Goal: Information Seeking & Learning: Find specific page/section

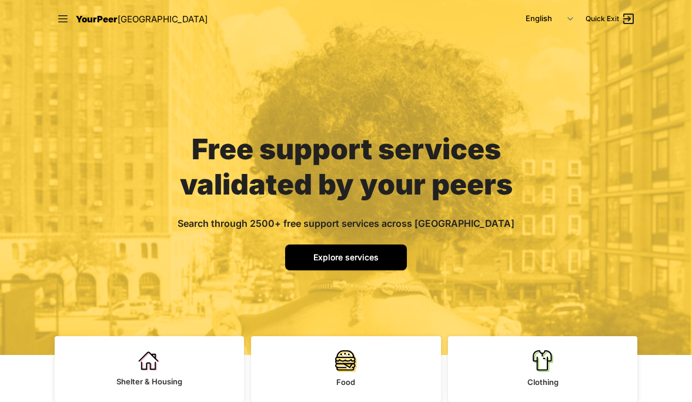
click at [320, 260] on span "Explore services" at bounding box center [345, 257] width 65 height 10
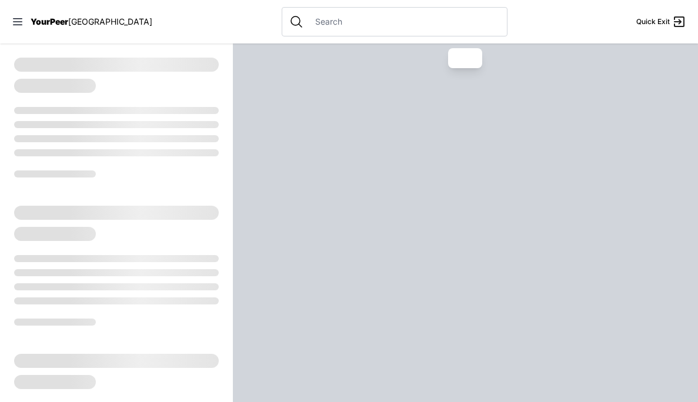
select select "recentlyUpdated"
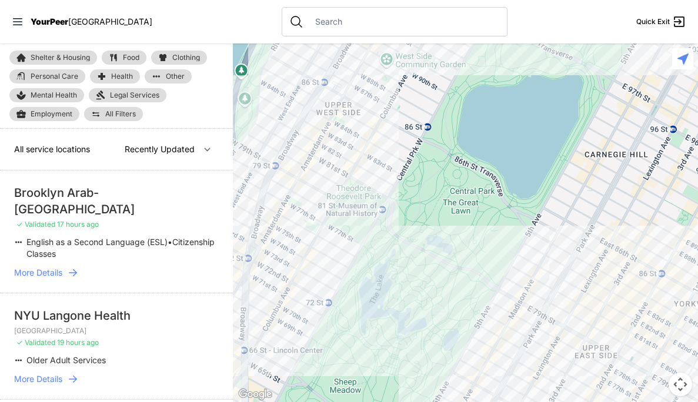
click at [178, 59] on span "Clothing" at bounding box center [186, 57] width 28 height 7
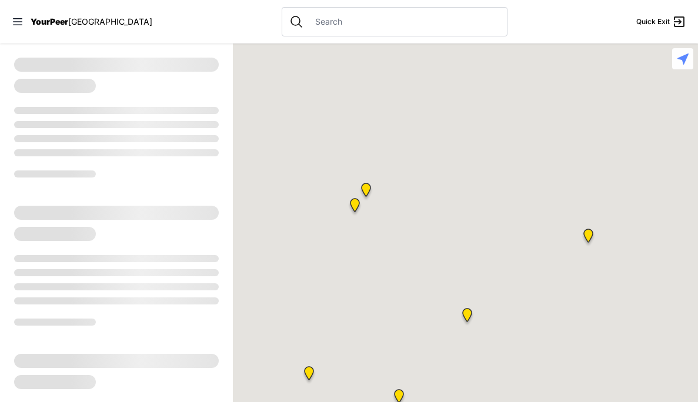
select select "recentlyUpdated"
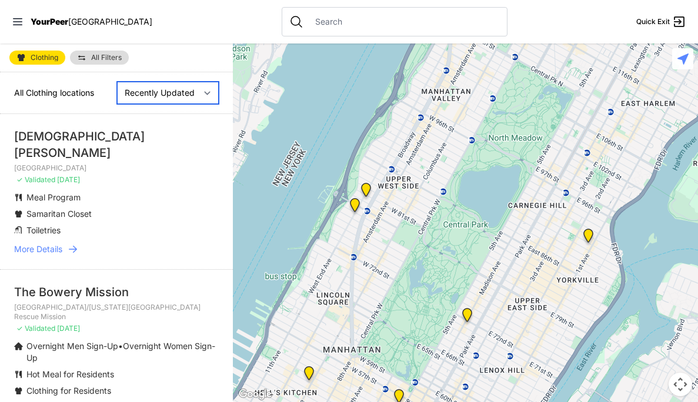
click at [165, 91] on select "Nearby Recently Updated Most Services" at bounding box center [168, 93] width 102 height 22
click at [117, 82] on select "Nearby Recently Updated Most Services" at bounding box center [168, 93] width 102 height 22
click at [109, 59] on span "All Filters" at bounding box center [106, 57] width 31 height 7
click at [104, 59] on span "All Filters" at bounding box center [106, 57] width 31 height 7
click at [101, 61] on span "All Filters" at bounding box center [106, 57] width 31 height 7
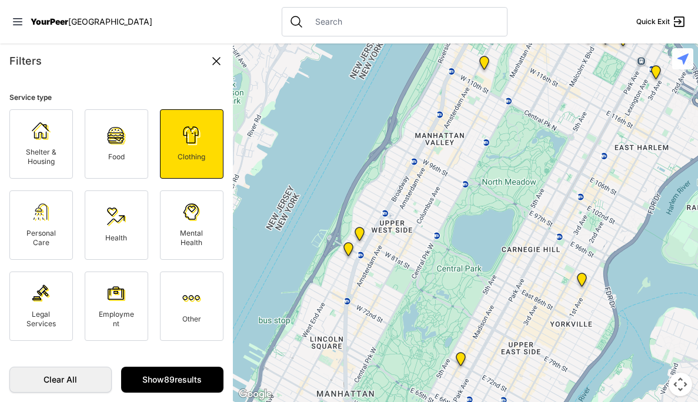
click at [39, 218] on img at bounding box center [41, 212] width 19 height 19
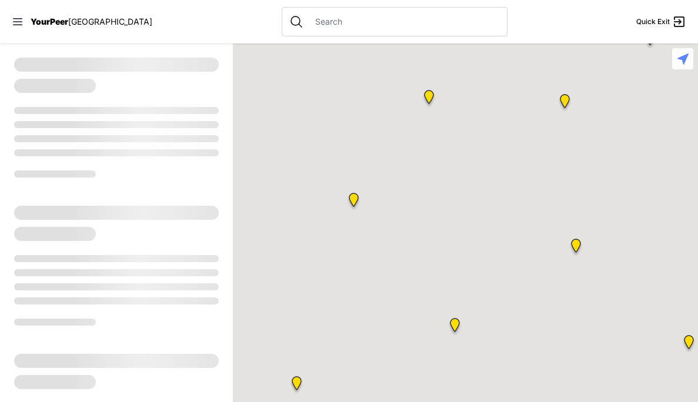
select select "recentlyUpdated"
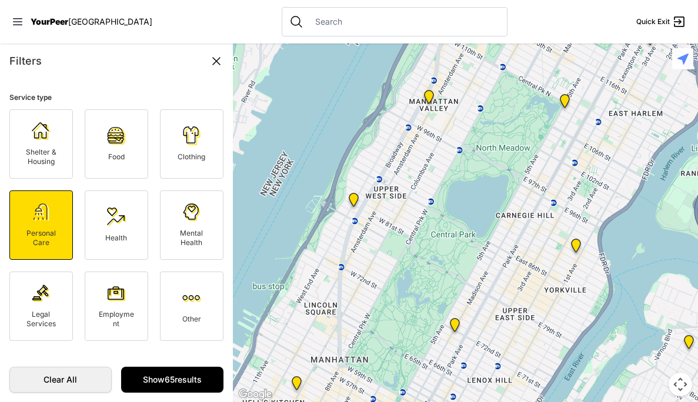
click at [183, 136] on img at bounding box center [191, 135] width 19 height 19
select select "recentlyUpdated"
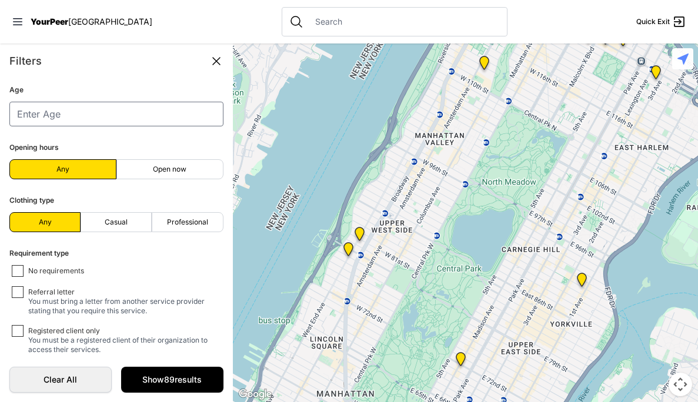
scroll to position [281, 0]
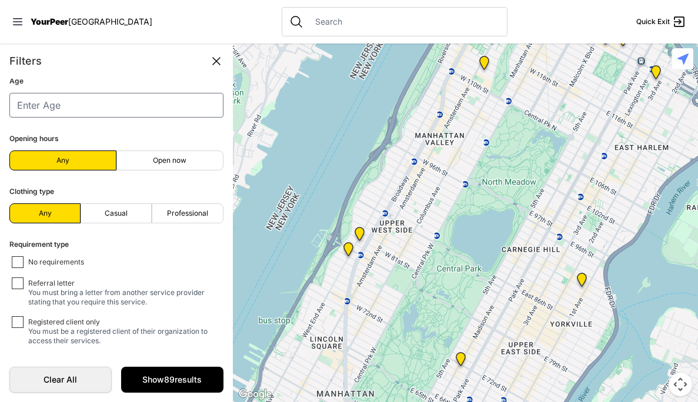
click at [109, 224] on form "Service type Shelter & Housing Food Clothing Personal Care Health Mental Health…" at bounding box center [116, 218] width 233 height 279
click at [109, 214] on span "Casual" at bounding box center [116, 213] width 23 height 9
click at [116, 214] on input "Casual" at bounding box center [116, 213] width 1 height 1
radio input "true"
select select "recentlyUpdated"
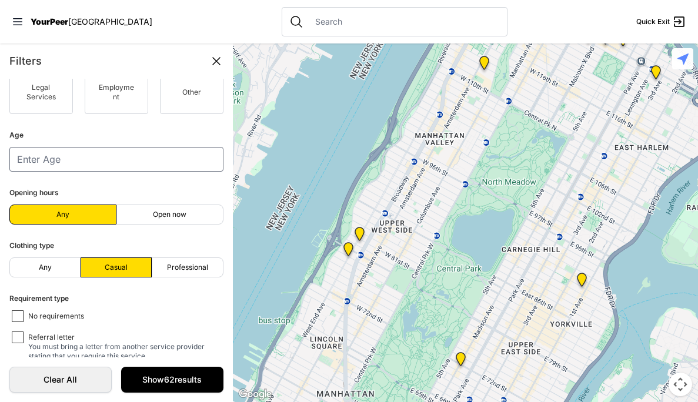
scroll to position [281, 0]
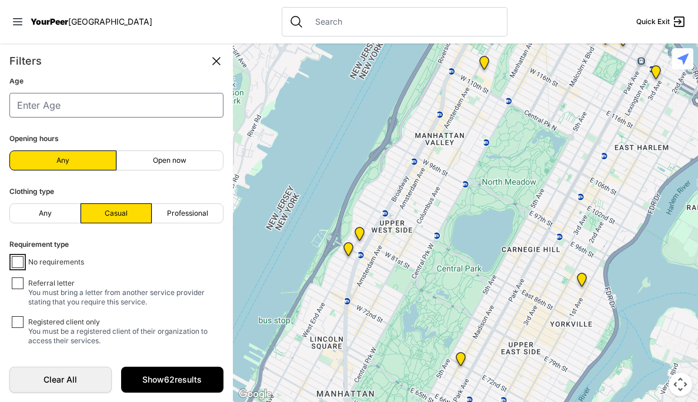
click at [23, 260] on input "No requirements" at bounding box center [18, 262] width 12 height 12
checkbox input "true"
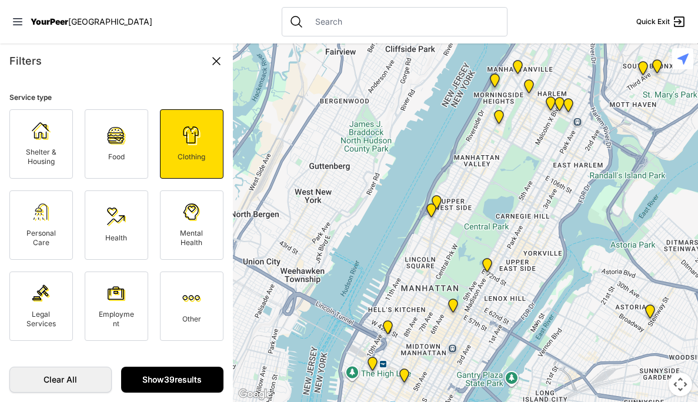
click at [163, 376] on link "Show 39 results" at bounding box center [172, 380] width 102 height 26
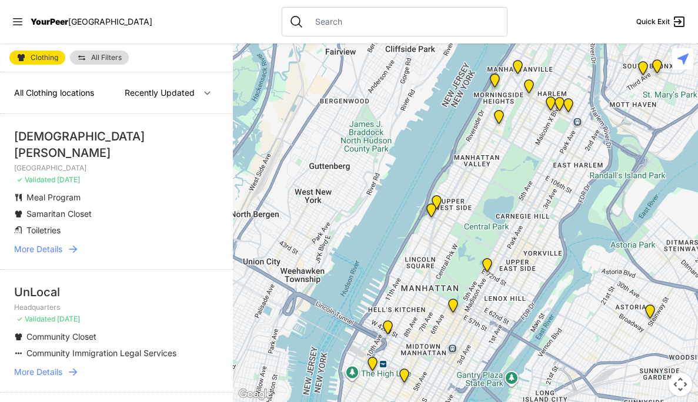
click at [81, 92] on span "All Clothing locations" at bounding box center [54, 93] width 80 height 10
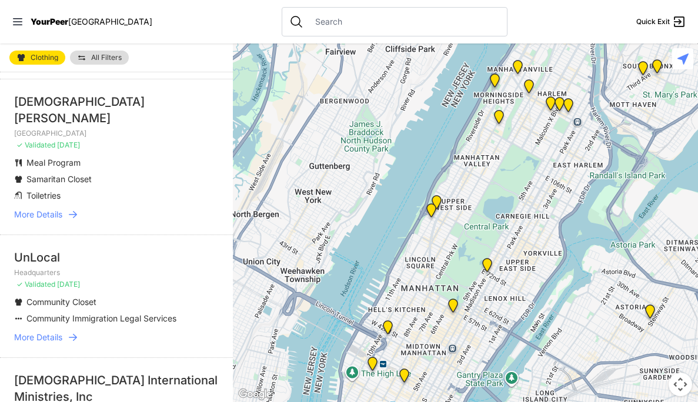
scroll to position [83, 0]
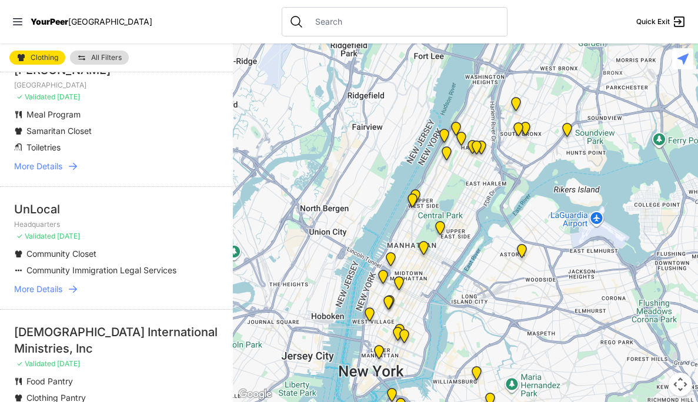
drag, startPoint x: 598, startPoint y: 146, endPoint x: 508, endPoint y: 137, distance: 89.8
click at [508, 136] on div at bounding box center [465, 223] width 465 height 359
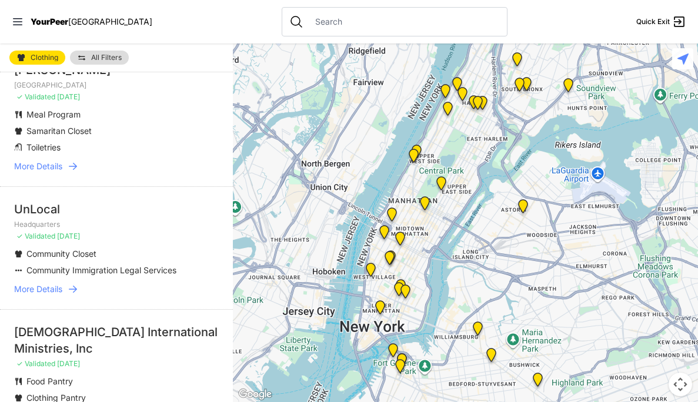
drag, startPoint x: 585, startPoint y: 312, endPoint x: 586, endPoint y: 266, distance: 45.9
click at [586, 266] on div at bounding box center [465, 223] width 465 height 359
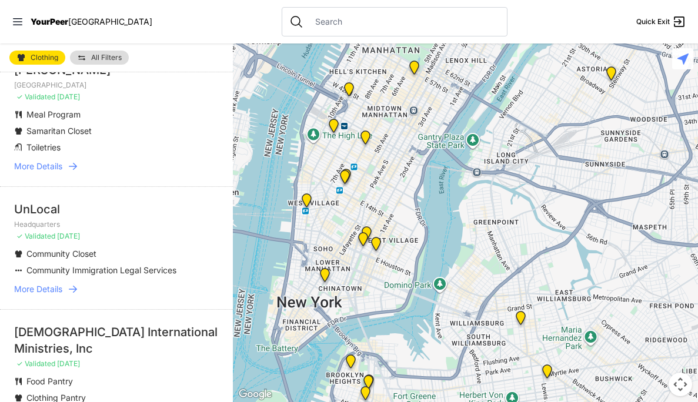
drag, startPoint x: 633, startPoint y: 322, endPoint x: 624, endPoint y: 236, distance: 86.9
click at [624, 236] on div at bounding box center [465, 223] width 465 height 359
click at [612, 73] on img at bounding box center [611, 75] width 15 height 19
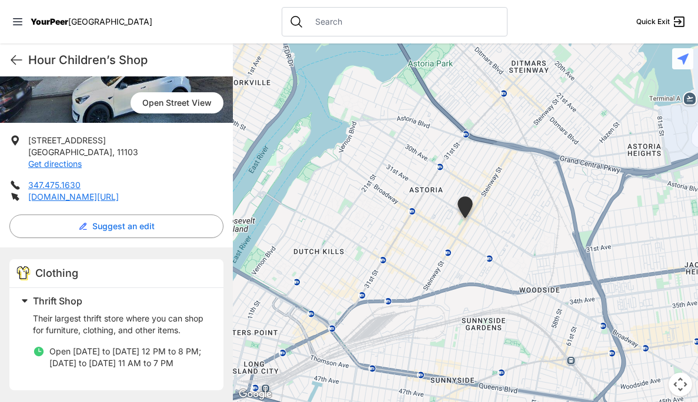
scroll to position [179, 0]
select select "recentlyUpdated"
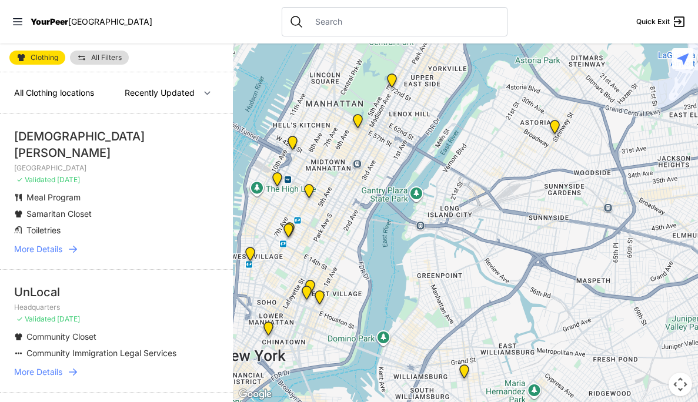
drag, startPoint x: 589, startPoint y: 292, endPoint x: 512, endPoint y: 109, distance: 198.2
click at [512, 109] on div at bounding box center [465, 223] width 465 height 359
click at [463, 372] on img at bounding box center [464, 374] width 15 height 19
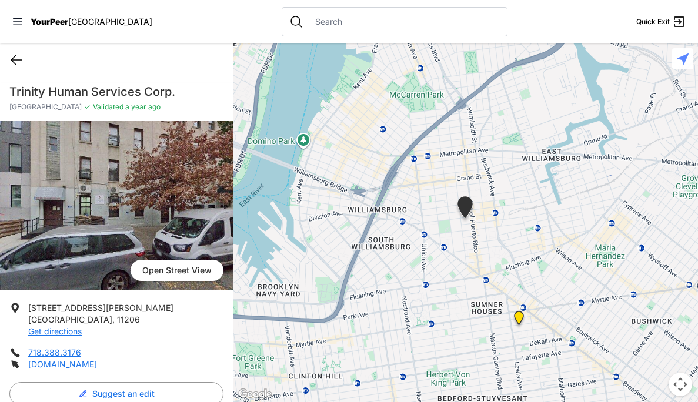
click at [18, 54] on icon at bounding box center [16, 60] width 14 height 14
select select "recentlyUpdated"
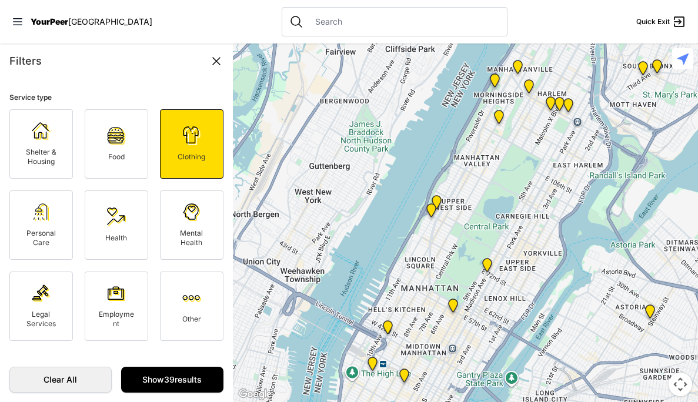
click at [46, 238] on div "Personal Care" at bounding box center [41, 238] width 39 height 19
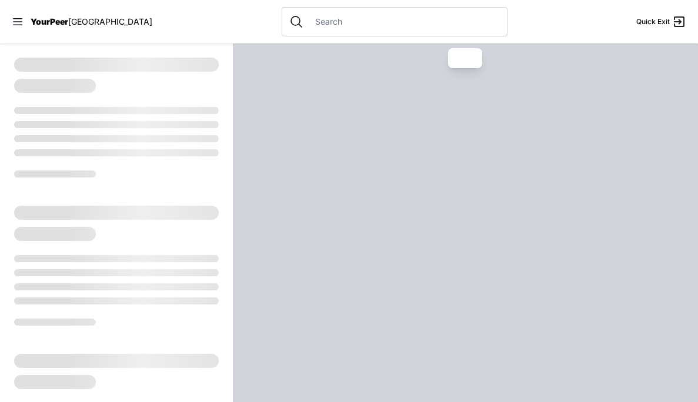
select select "recentlyUpdated"
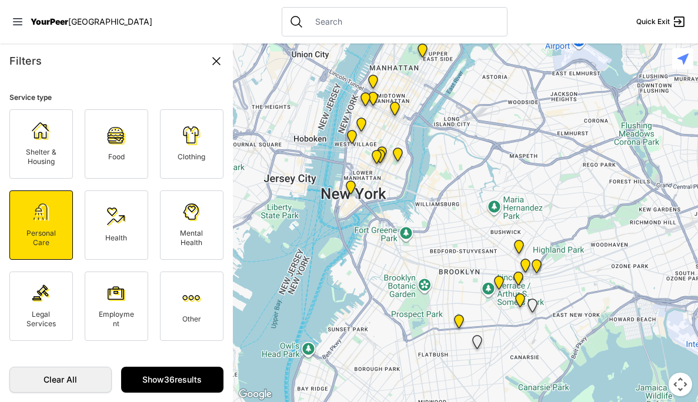
drag, startPoint x: 567, startPoint y: 246, endPoint x: 502, endPoint y: 98, distance: 161.2
click at [502, 98] on div at bounding box center [465, 223] width 465 height 359
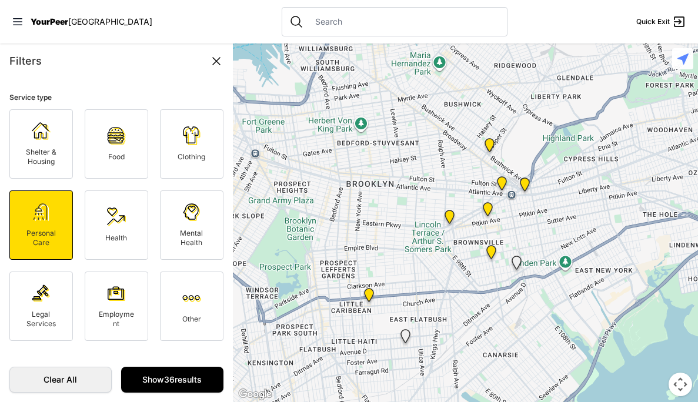
drag, startPoint x: 487, startPoint y: 281, endPoint x: 505, endPoint y: 151, distance: 131.8
click at [505, 149] on div at bounding box center [465, 223] width 465 height 359
click at [369, 292] on img at bounding box center [369, 297] width 15 height 19
click at [190, 372] on link "Show 36 results" at bounding box center [172, 380] width 102 height 26
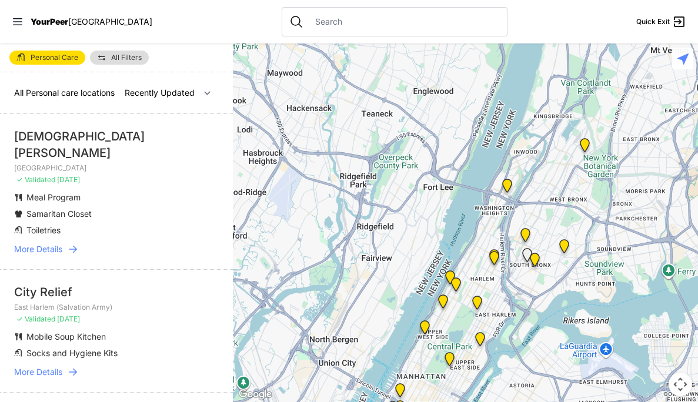
drag, startPoint x: 466, startPoint y: 308, endPoint x: 479, endPoint y: 343, distance: 37.6
click at [479, 343] on img "Avenue Church" at bounding box center [480, 341] width 15 height 19
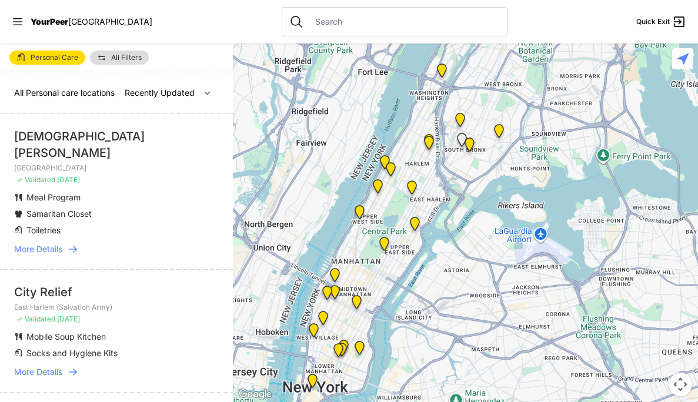
drag, startPoint x: 478, startPoint y: 322, endPoint x: 409, endPoint y: 207, distance: 133.9
click at [409, 207] on div at bounding box center [465, 223] width 465 height 359
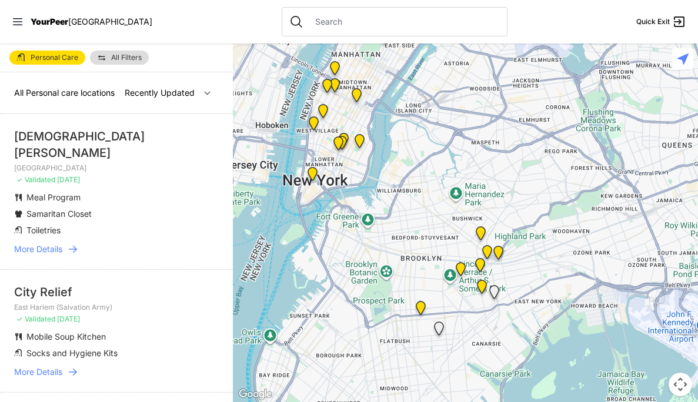
drag, startPoint x: 408, startPoint y: 231, endPoint x: 408, endPoint y: 22, distance: 208.2
click at [408, 22] on div "Close panel YourPeer NYC Quick Exit Single Adult Families Soup Kitchen Food Pan…" at bounding box center [349, 201] width 698 height 402
click at [481, 235] on img "Bushwick/North Brooklyn" at bounding box center [480, 235] width 15 height 19
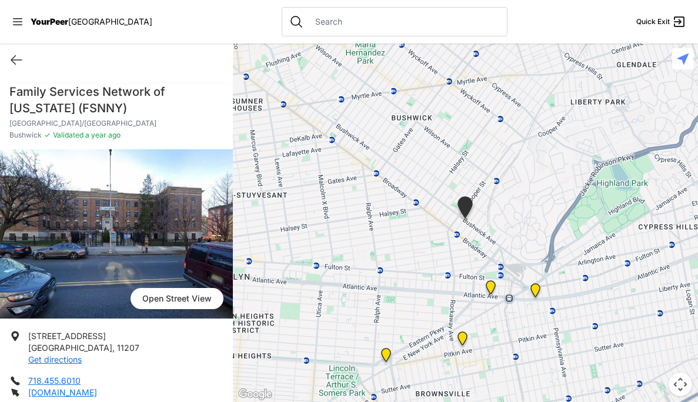
click at [492, 289] on img "The Gathering Place Drop-in Center" at bounding box center [490, 290] width 15 height 19
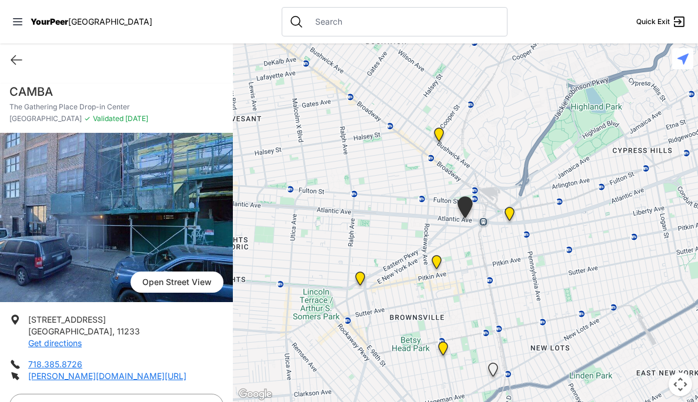
click at [512, 218] on img "Good Shepherd Services" at bounding box center [509, 216] width 15 height 19
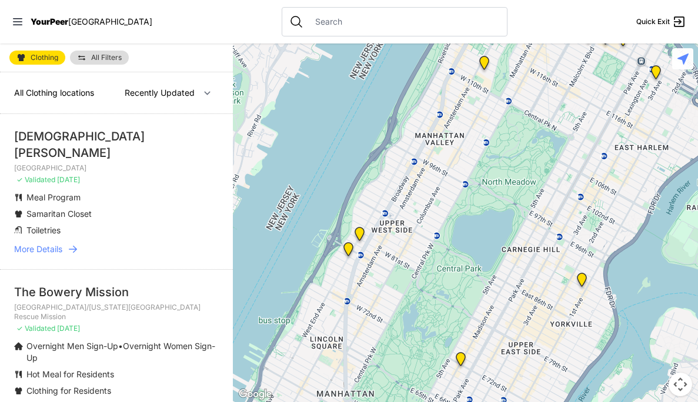
click at [319, 20] on input "text" at bounding box center [404, 22] width 192 height 12
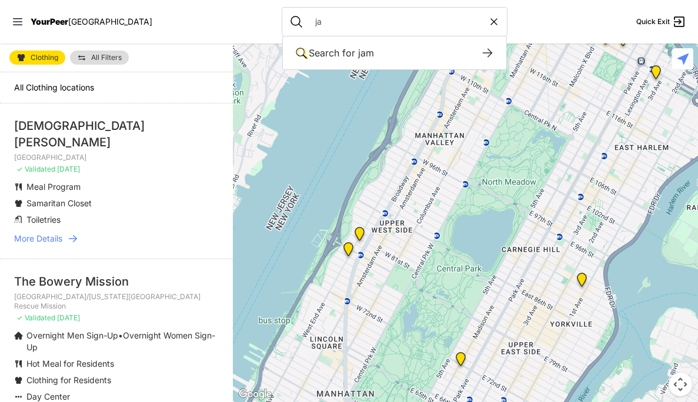
type input "j"
select select "recentlyUpdated"
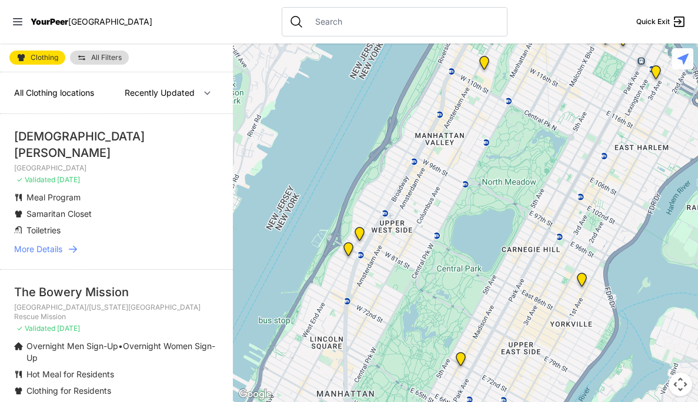
click at [101, 63] on link "All Filters" at bounding box center [99, 58] width 59 height 14
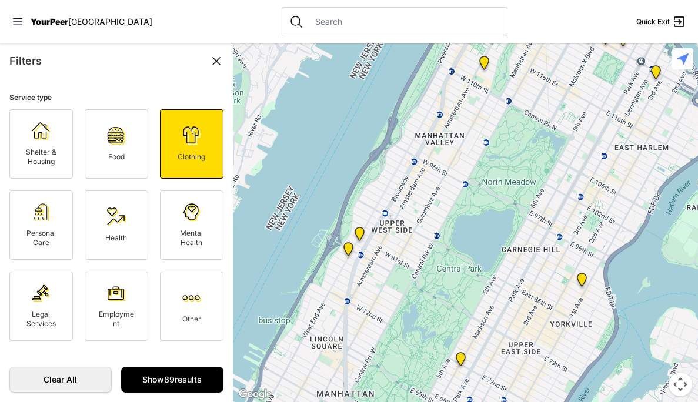
click at [215, 60] on icon at bounding box center [216, 61] width 14 height 14
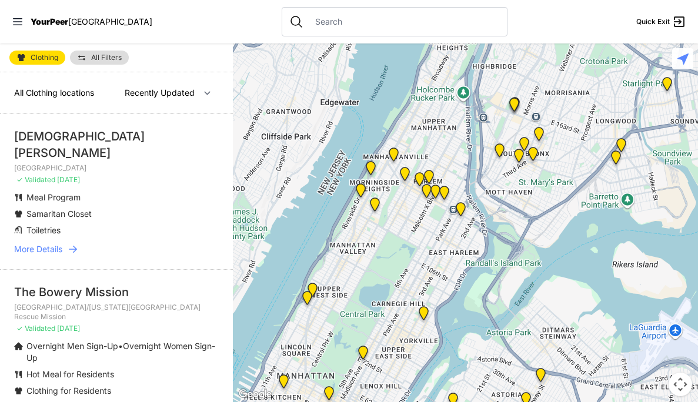
drag, startPoint x: 526, startPoint y: 212, endPoint x: 405, endPoint y: 262, distance: 131.3
click at [405, 262] on div at bounding box center [465, 223] width 465 height 359
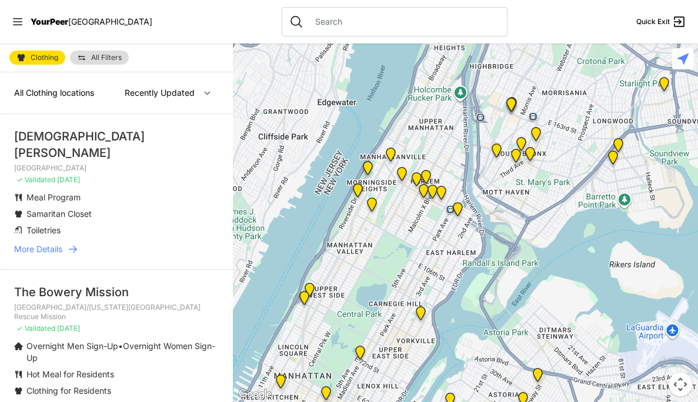
click at [679, 62] on icon at bounding box center [683, 59] width 11 height 11
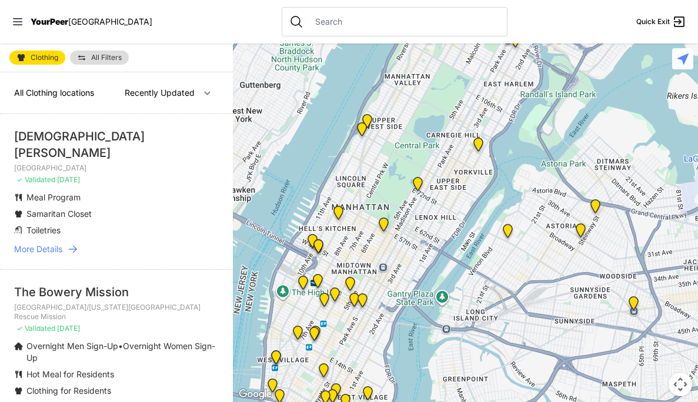
drag, startPoint x: 626, startPoint y: 252, endPoint x: 573, endPoint y: 166, distance: 101.2
click at [573, 166] on div at bounding box center [465, 223] width 465 height 359
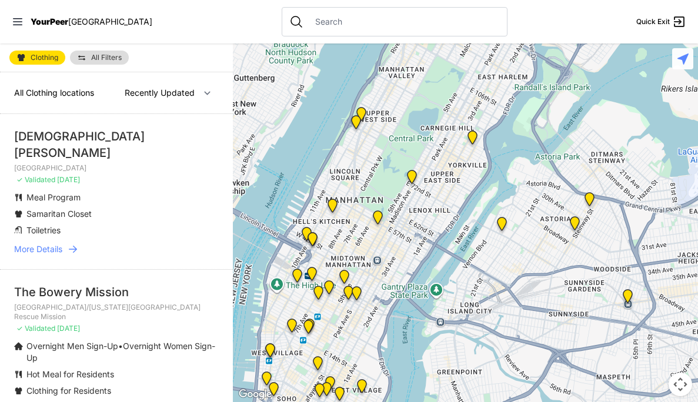
click at [501, 225] on img "Fancy Thrift Shop" at bounding box center [502, 226] width 15 height 19
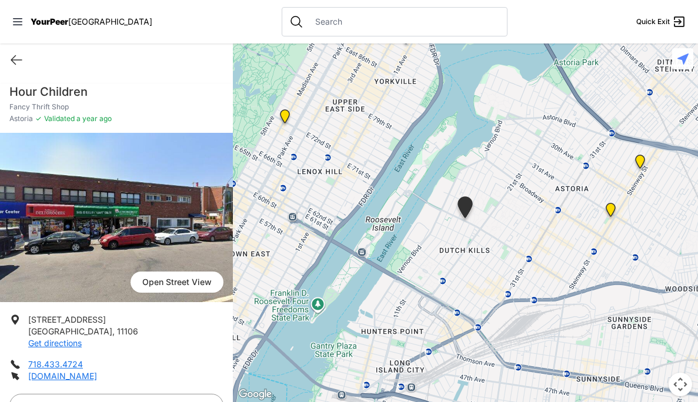
click at [640, 163] on img at bounding box center [640, 164] width 15 height 19
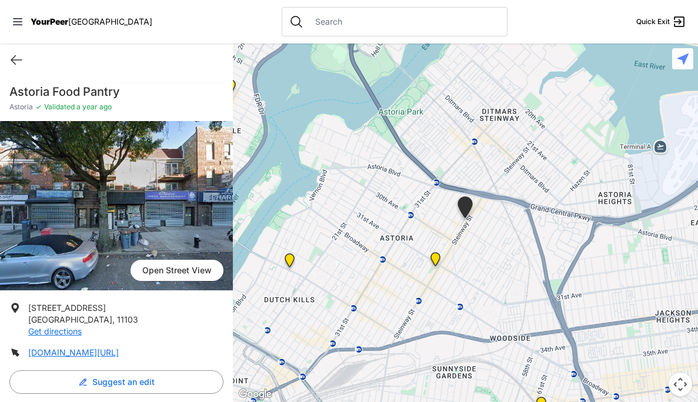
click at [433, 258] on img at bounding box center [435, 261] width 15 height 19
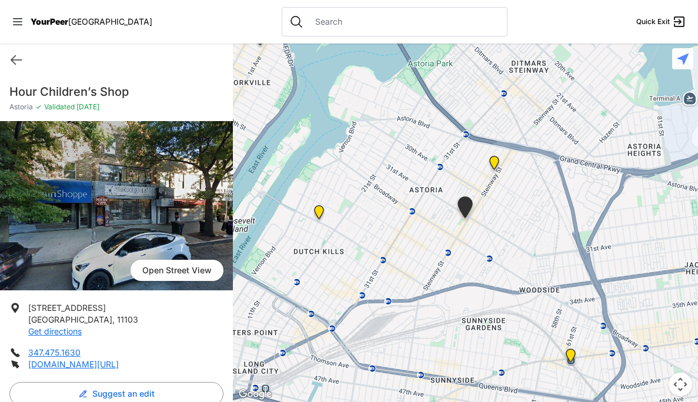
click at [493, 162] on img at bounding box center [494, 165] width 15 height 19
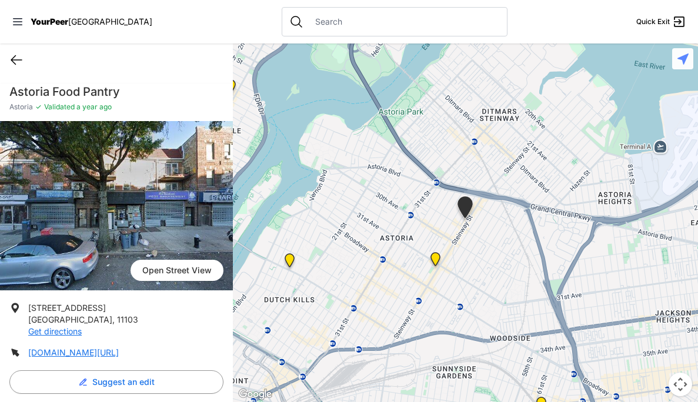
click at [15, 56] on icon at bounding box center [16, 60] width 11 height 9
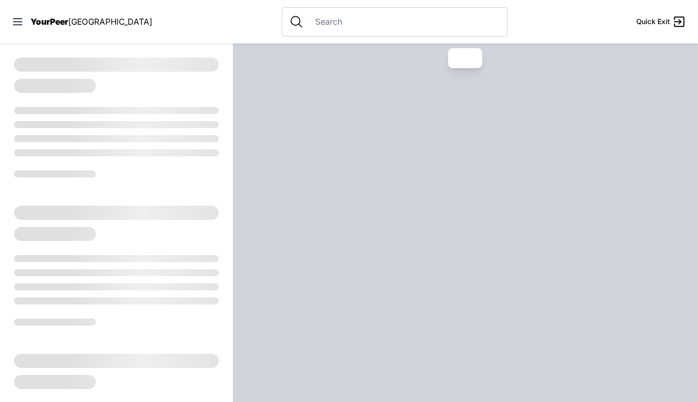
select select "recentlyUpdated"
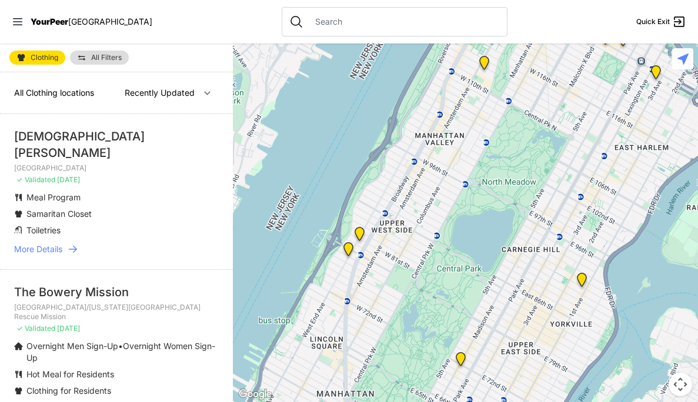
click at [75, 58] on link "All Filters" at bounding box center [99, 58] width 59 height 14
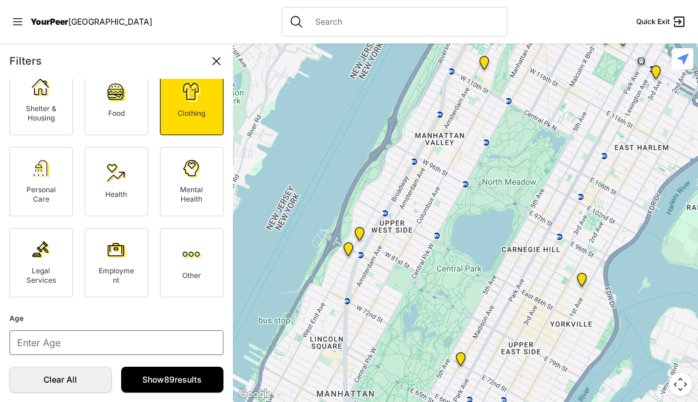
scroll to position [41, 0]
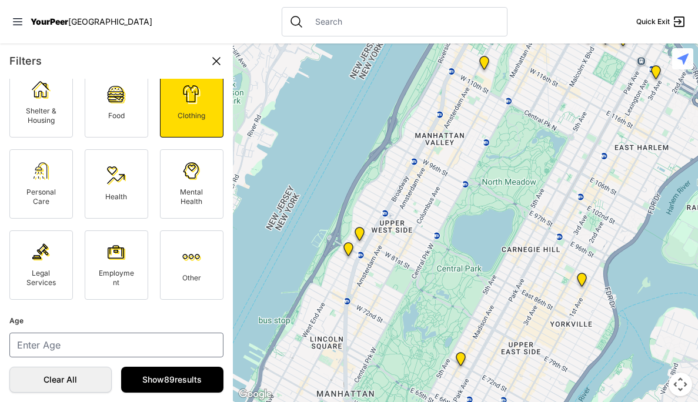
click at [37, 186] on link "Personal Care" at bounding box center [41, 183] width 64 height 69
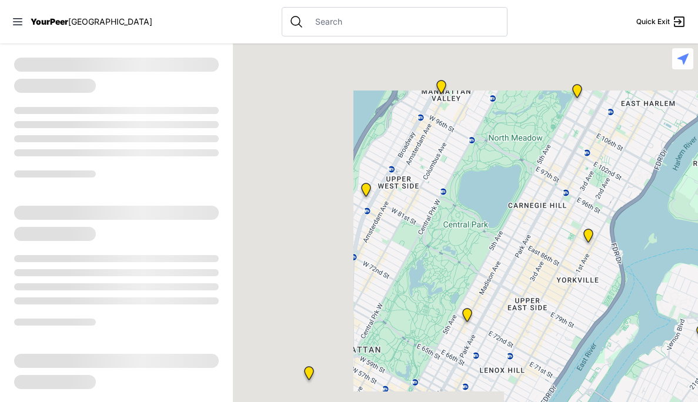
select select "recentlyUpdated"
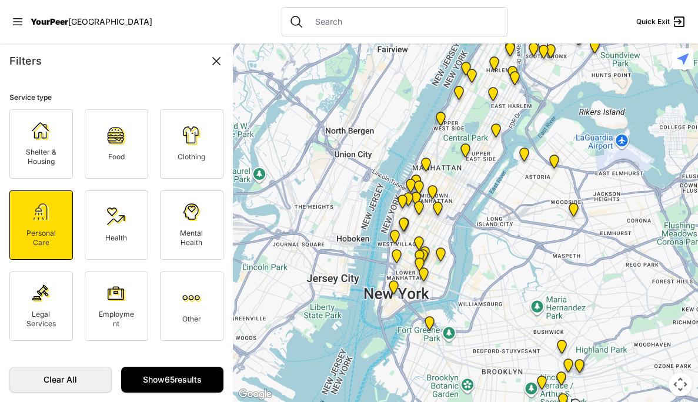
drag, startPoint x: 567, startPoint y: 269, endPoint x: 523, endPoint y: 159, distance: 117.9
click at [523, 159] on div at bounding box center [465, 223] width 465 height 359
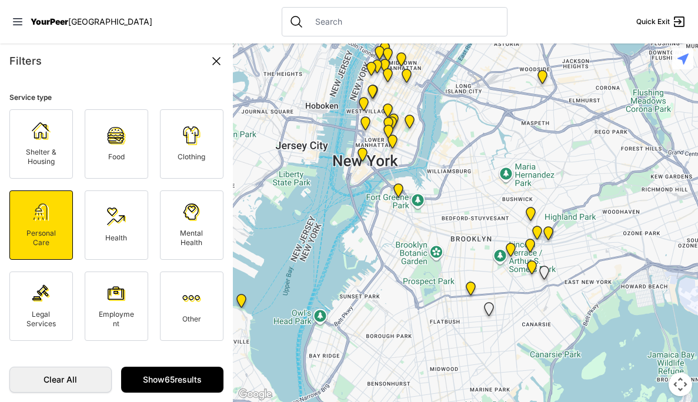
drag, startPoint x: 553, startPoint y: 236, endPoint x: 525, endPoint y: 108, distance: 131.4
click at [525, 108] on div at bounding box center [465, 223] width 465 height 359
click at [172, 386] on link "Show 65 results" at bounding box center [172, 380] width 102 height 26
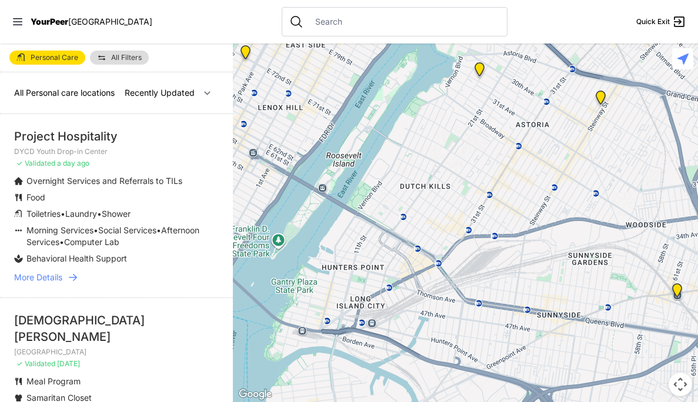
drag, startPoint x: 488, startPoint y: 315, endPoint x: 232, endPoint y: 6, distance: 401.1
click at [232, 6] on div "Close panel YourPeer NYC Quick Exit Single Adult Families Soup Kitchen Food Pan…" at bounding box center [349, 201] width 698 height 402
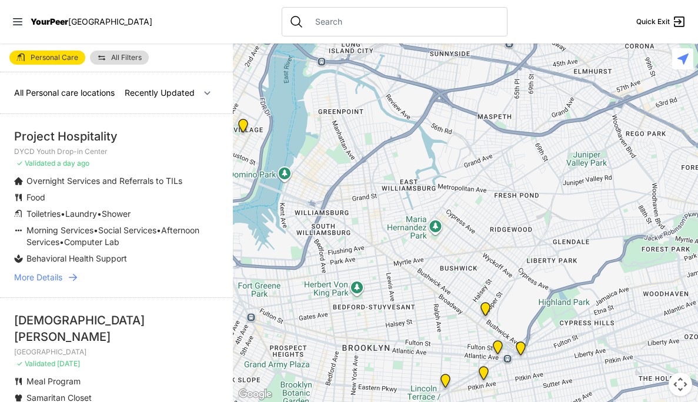
drag, startPoint x: 401, startPoint y: 202, endPoint x: 427, endPoint y: 51, distance: 152.9
click at [427, 51] on div at bounding box center [465, 223] width 465 height 359
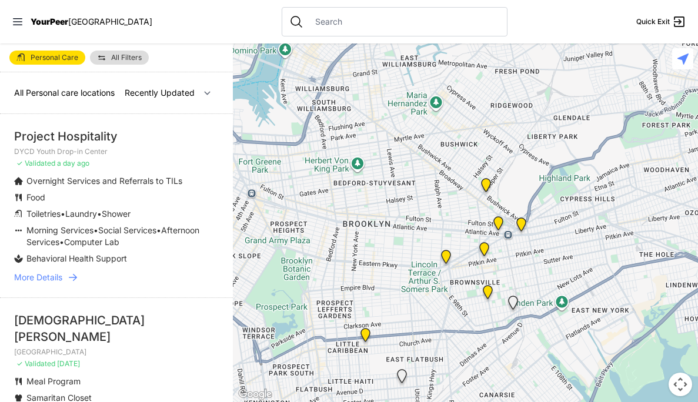
drag, startPoint x: 506, startPoint y: 202, endPoint x: 506, endPoint y: 76, distance: 126.4
click at [506, 76] on div at bounding box center [465, 223] width 465 height 359
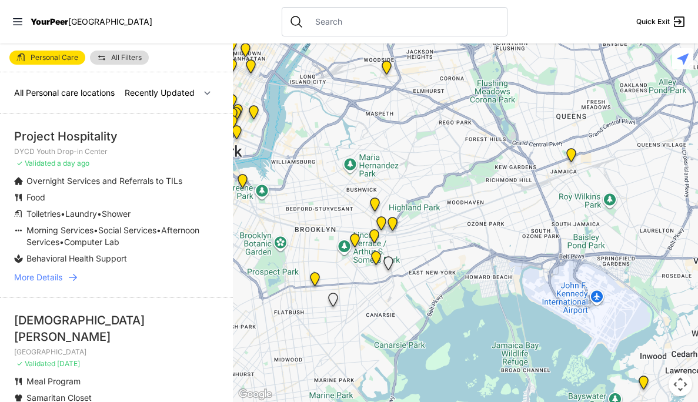
drag, startPoint x: 496, startPoint y: 185, endPoint x: 356, endPoint y: 239, distance: 149.5
click at [356, 239] on div at bounding box center [465, 223] width 465 height 359
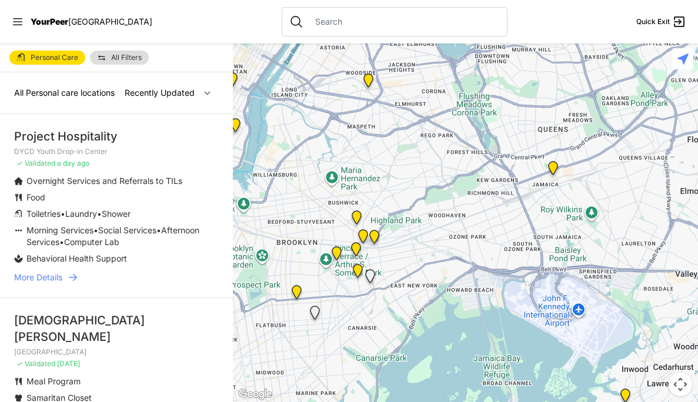
click at [552, 176] on img "Jamaica DYCD Youth Drop-in Center - Safe Space (grey door between Tabernacle of…" at bounding box center [553, 170] width 15 height 19
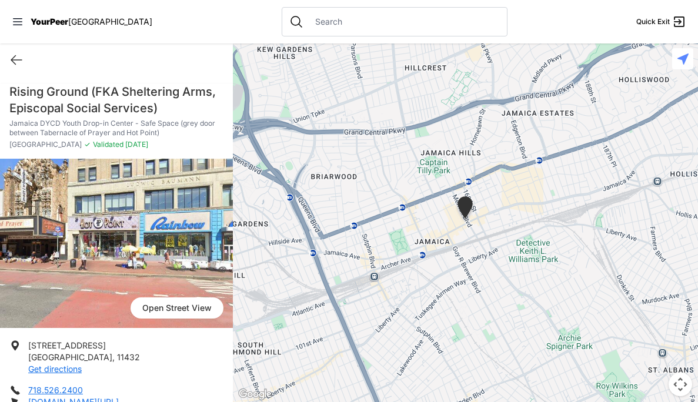
click at [466, 207] on img "Jamaica DYCD Youth Drop-in Center - Safe Space (grey door between Tabernacle of…" at bounding box center [465, 209] width 20 height 26
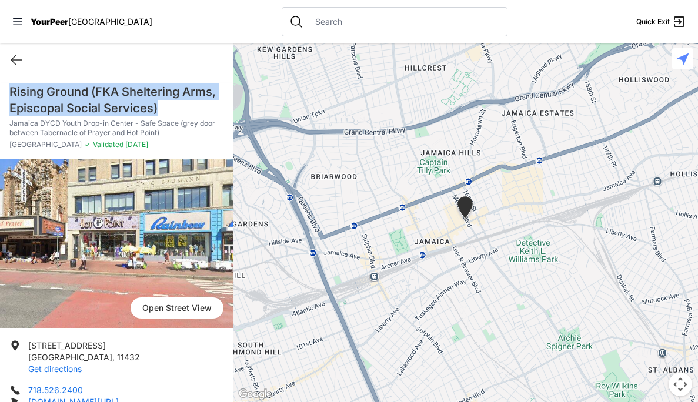
drag, startPoint x: 163, startPoint y: 109, endPoint x: -4, endPoint y: 96, distance: 166.9
click at [0, 96] on html "View map Close panel YourPeer NYC Quick Exit Single Adult Families Soup Kitchen…" at bounding box center [349, 201] width 698 height 402
copy h1 "Rising Ground (FKA Sheltering Arms, Episcopal Social Services)"
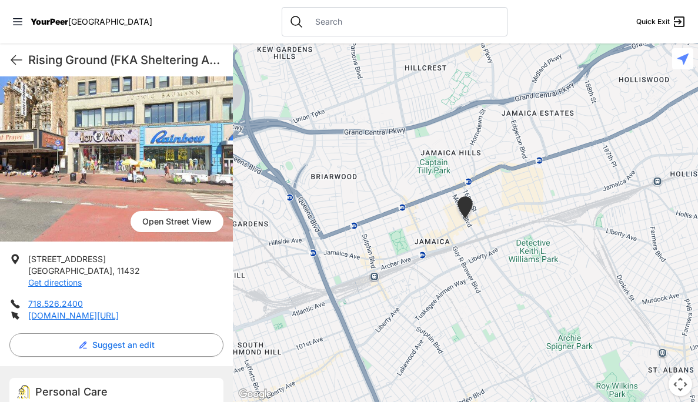
scroll to position [87, 0]
click at [70, 318] on link "[DOMAIN_NAME][URL]" at bounding box center [73, 315] width 91 height 10
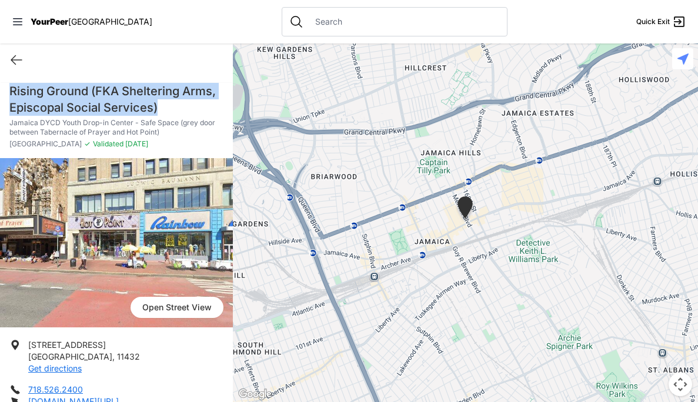
scroll to position [0, 0]
copy h1 "Rising Ground (FKA Sheltering Arms, Episcopal Social Services)"
click at [18, 56] on icon at bounding box center [16, 60] width 14 height 14
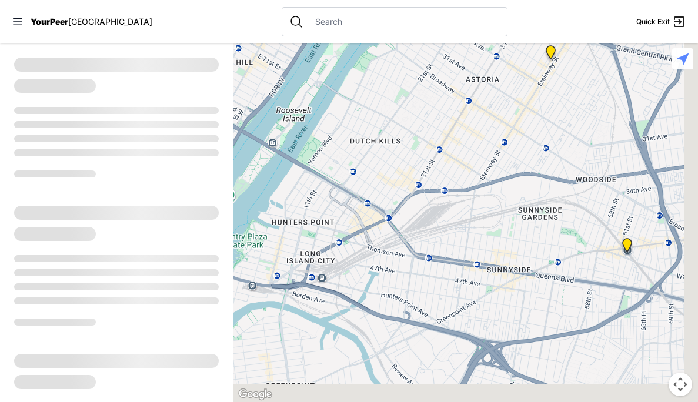
drag, startPoint x: 540, startPoint y: 321, endPoint x: 260, endPoint y: -16, distance: 438.1
click at [260, 0] on html "View map Close panel YourPeer NYC Quick Exit Single Adult Families Soup Kitchen…" at bounding box center [349, 201] width 698 height 402
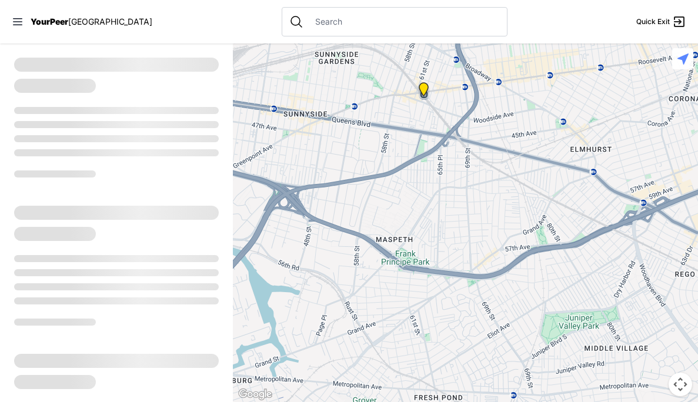
drag, startPoint x: 539, startPoint y: 265, endPoint x: 313, endPoint y: 112, distance: 273.1
click at [313, 112] on div at bounding box center [465, 223] width 465 height 359
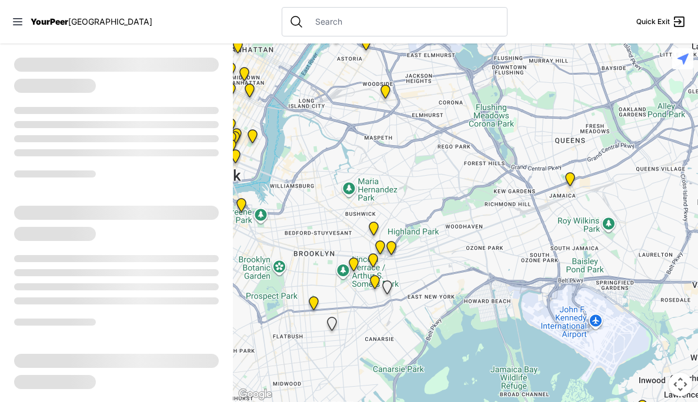
drag, startPoint x: 481, startPoint y: 208, endPoint x: 528, endPoint y: 202, distance: 46.8
click at [528, 202] on div at bounding box center [465, 223] width 465 height 359
click at [378, 232] on img "Bushwick/North Brooklyn" at bounding box center [373, 231] width 15 height 19
click at [373, 229] on img "Bushwick/North Brooklyn" at bounding box center [373, 231] width 15 height 19
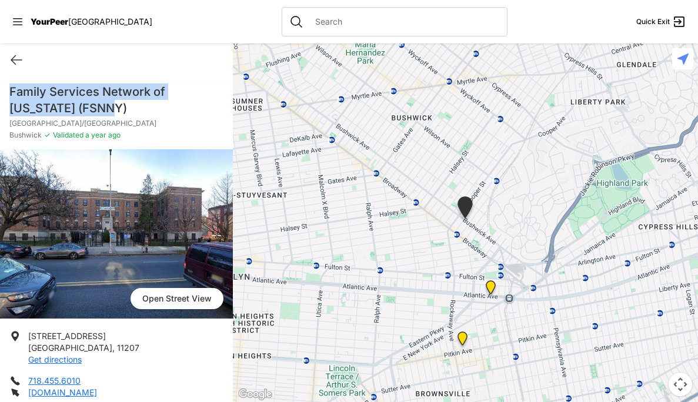
drag, startPoint x: 96, startPoint y: 112, endPoint x: 4, endPoint y: 92, distance: 93.9
click at [4, 92] on div "Family Services Network of New York (FSNNY) Bushwick/North Brooklyn Bushwick ✓ …" at bounding box center [116, 117] width 233 height 66
copy h1 "Family Services Network of New York (FSNNY)"
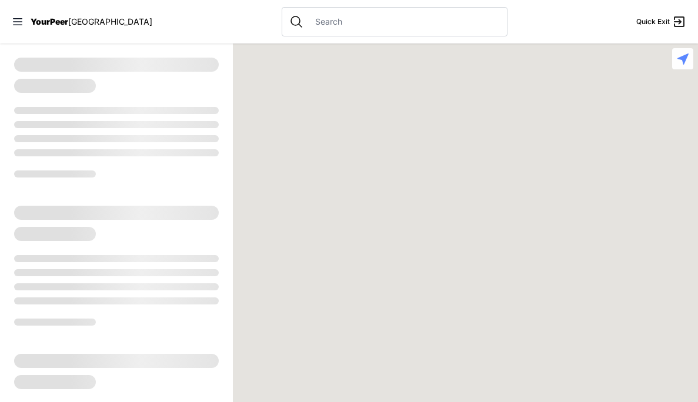
select select "recentlyUpdated"
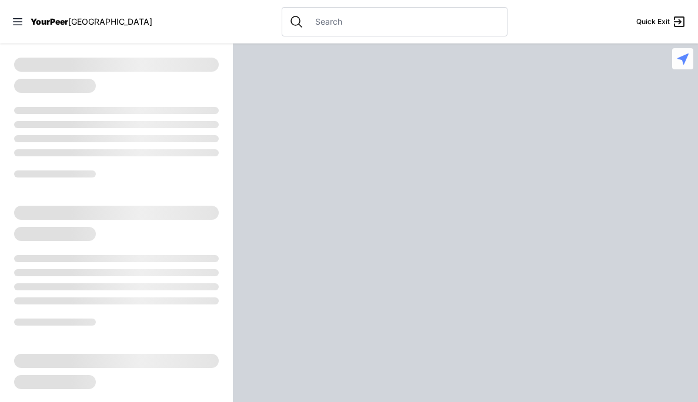
select select "recentlyUpdated"
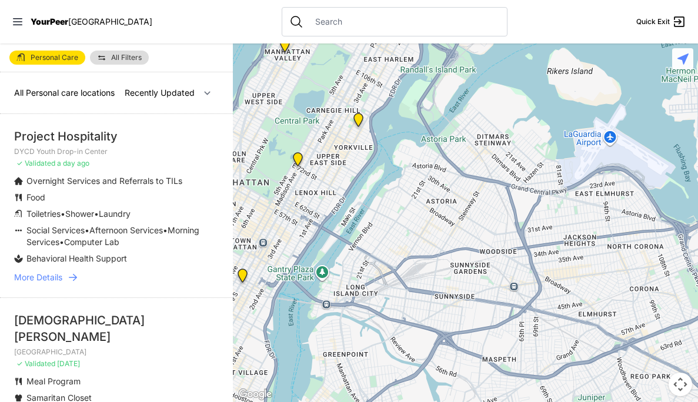
drag, startPoint x: 536, startPoint y: 241, endPoint x: 397, endPoint y: 99, distance: 198.8
click at [397, 99] on div at bounding box center [465, 223] width 465 height 359
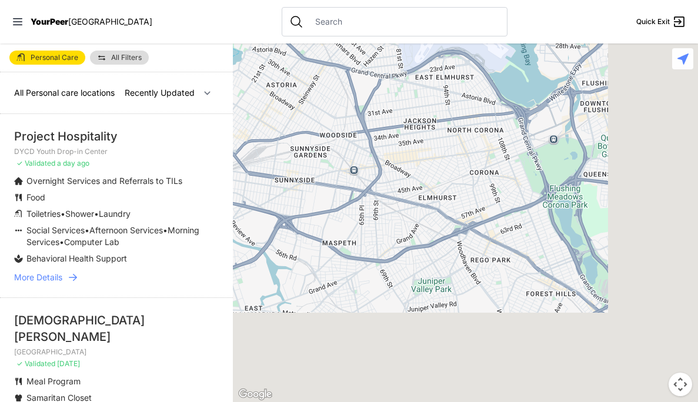
drag, startPoint x: 479, startPoint y: 159, endPoint x: 316, endPoint y: 42, distance: 200.6
click at [316, 42] on div "Close panel YourPeer NYC Quick Exit Single Adult Families Soup Kitchen Food Pan…" at bounding box center [349, 201] width 698 height 402
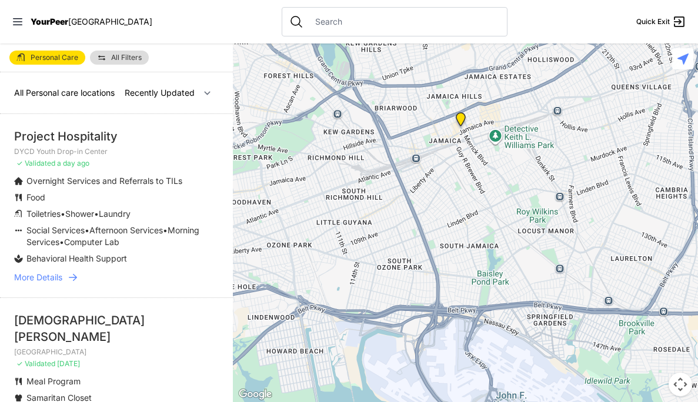
click at [462, 121] on img "Jamaica DYCD Youth Drop-in Center - Safe Space (grey door between Tabernacle of…" at bounding box center [460, 121] width 15 height 19
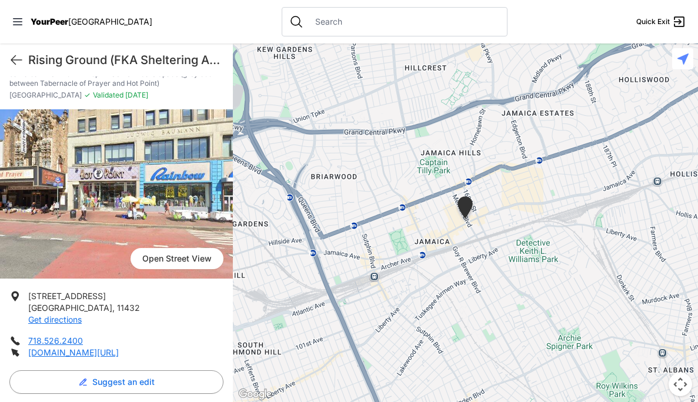
scroll to position [65, 0]
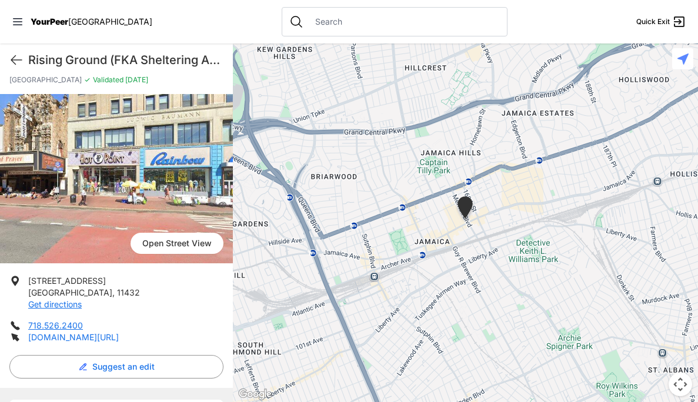
click at [119, 339] on link "[DOMAIN_NAME][URL]" at bounding box center [73, 337] width 91 height 10
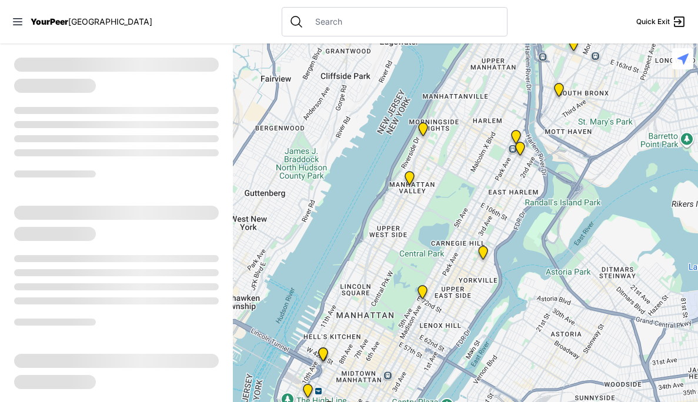
select select "recentlyUpdated"
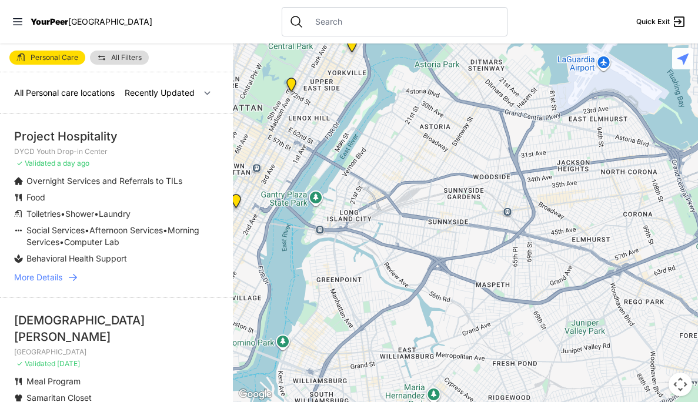
drag, startPoint x: 558, startPoint y: 283, endPoint x: 421, endPoint y: 70, distance: 253.7
click at [421, 70] on div at bounding box center [465, 223] width 465 height 359
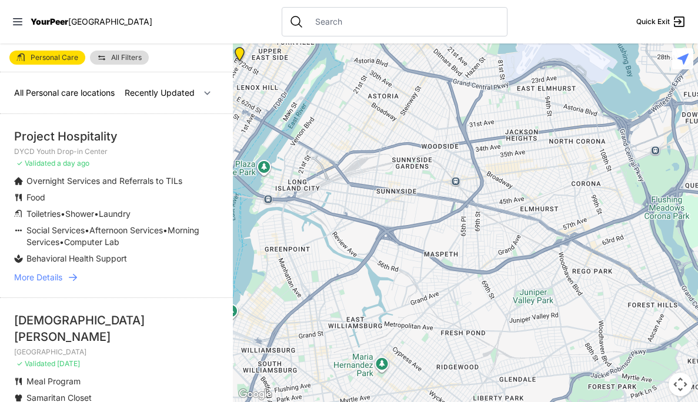
drag, startPoint x: 462, startPoint y: 122, endPoint x: 298, endPoint y: -19, distance: 216.4
click at [298, 0] on html "View map Close panel YourPeer [GEOGRAPHIC_DATA] Quick Exit Single Adult Familie…" at bounding box center [349, 201] width 698 height 402
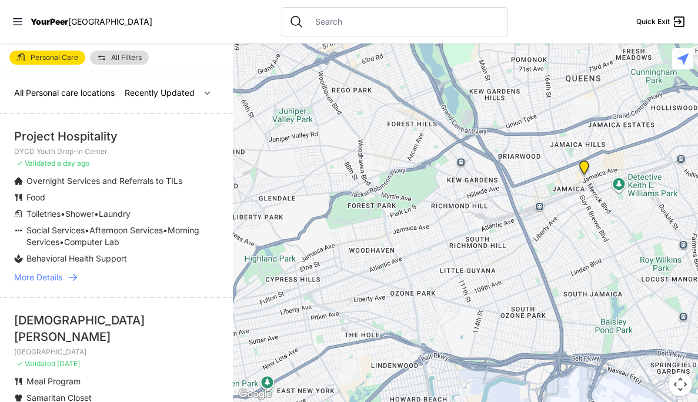
drag, startPoint x: 365, startPoint y: 79, endPoint x: 267, endPoint y: 51, distance: 101.6
click at [267, 51] on div at bounding box center [465, 223] width 465 height 359
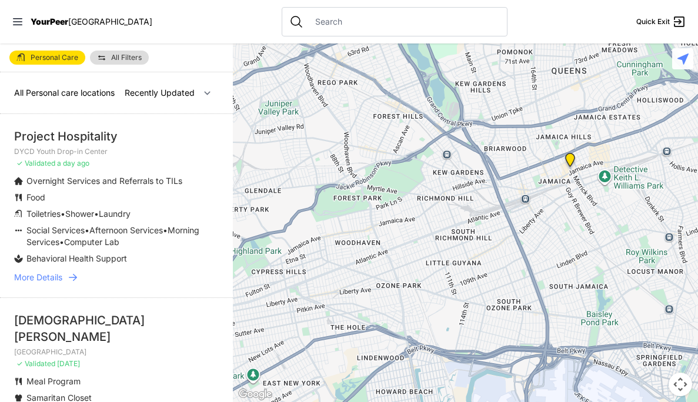
click at [570, 158] on img "Jamaica DYCD Youth Drop-in Center - Safe Space (grey door between Tabernacle of…" at bounding box center [570, 162] width 15 height 19
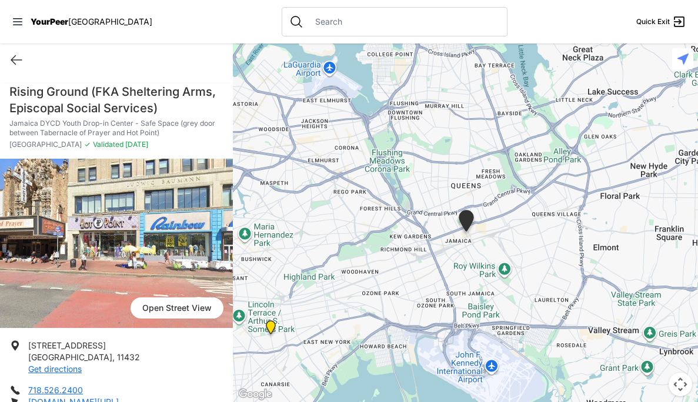
click at [268, 325] on img "Brooklyn DYCD Youth Drop-in Center" at bounding box center [270, 330] width 15 height 19
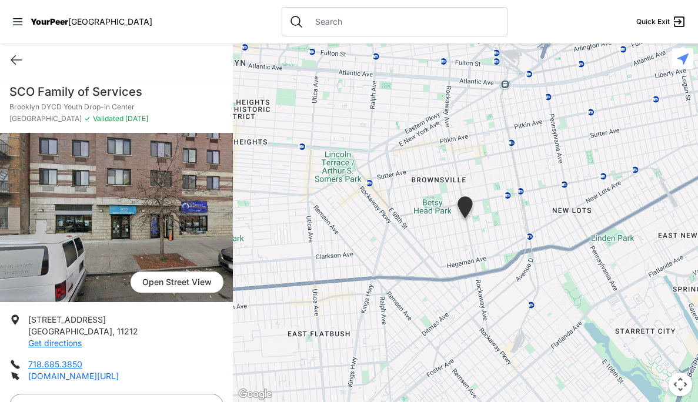
click at [99, 378] on link "[DOMAIN_NAME][URL]" at bounding box center [73, 376] width 91 height 10
click at [15, 58] on icon at bounding box center [16, 60] width 14 height 14
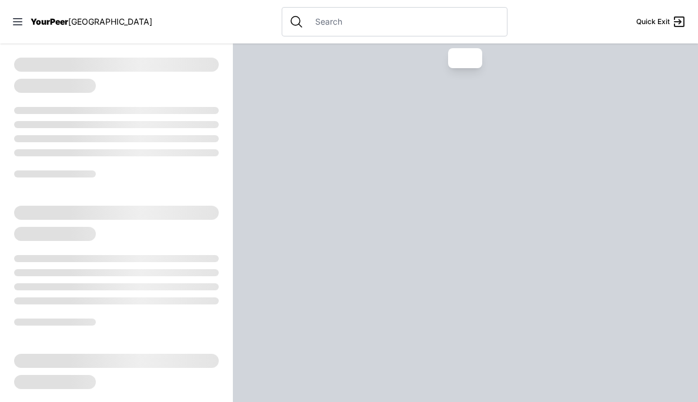
select select "recentlyUpdated"
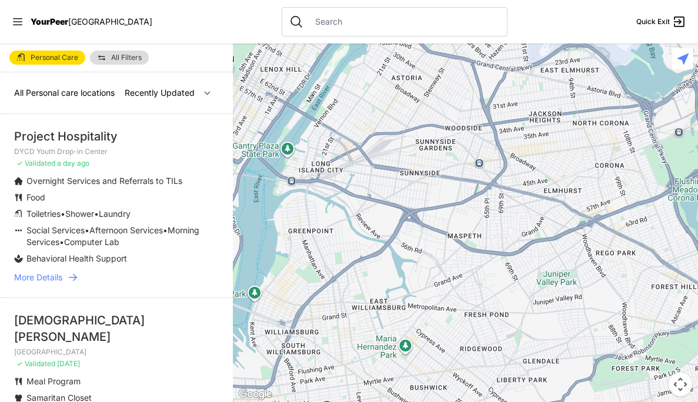
drag, startPoint x: 544, startPoint y: 332, endPoint x: 382, endPoint y: 66, distance: 310.7
click at [383, 66] on div at bounding box center [465, 223] width 465 height 359
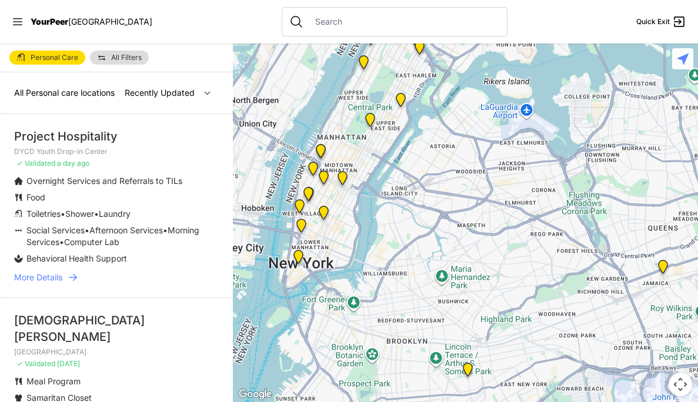
drag, startPoint x: 449, startPoint y: 262, endPoint x: 475, endPoint y: 260, distance: 25.4
click at [475, 260] on div at bounding box center [465, 223] width 465 height 359
click at [299, 258] on img "Main Office" at bounding box center [298, 259] width 15 height 19
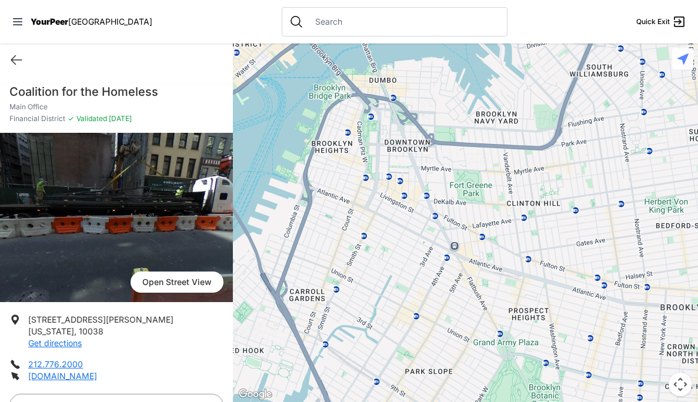
drag, startPoint x: 600, startPoint y: 357, endPoint x: 381, endPoint y: 151, distance: 300.4
click at [381, 151] on div at bounding box center [465, 223] width 465 height 359
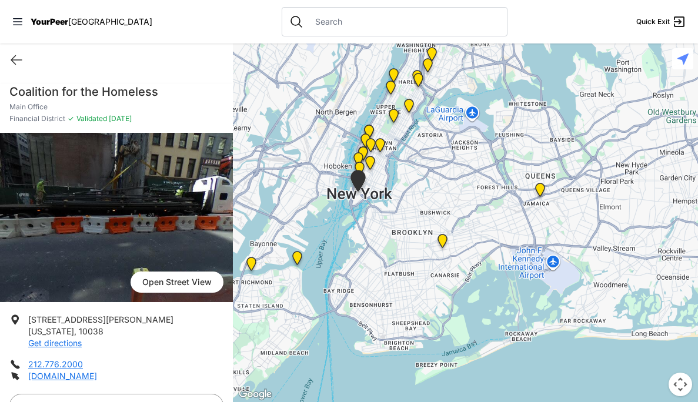
drag, startPoint x: 453, startPoint y: 159, endPoint x: 448, endPoint y: 216, distance: 57.3
click at [448, 216] on div at bounding box center [465, 223] width 465 height 359
click at [14, 58] on icon at bounding box center [16, 60] width 14 height 14
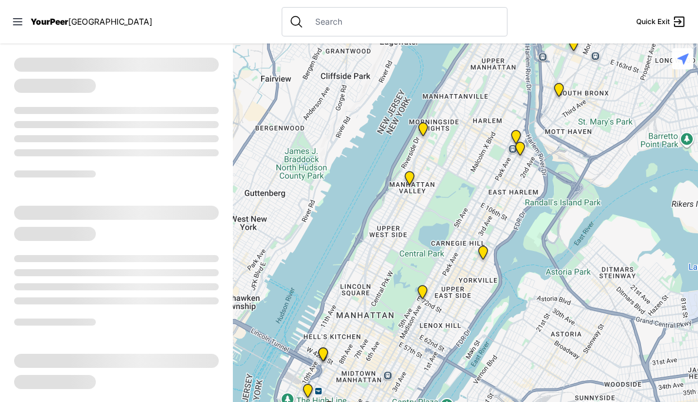
select select "recentlyUpdated"
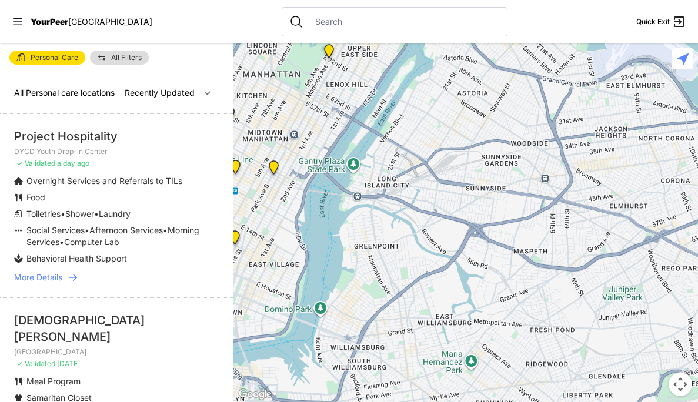
drag, startPoint x: 555, startPoint y: 352, endPoint x: 460, endPoint y: 110, distance: 260.4
click at [460, 110] on div at bounding box center [465, 223] width 465 height 359
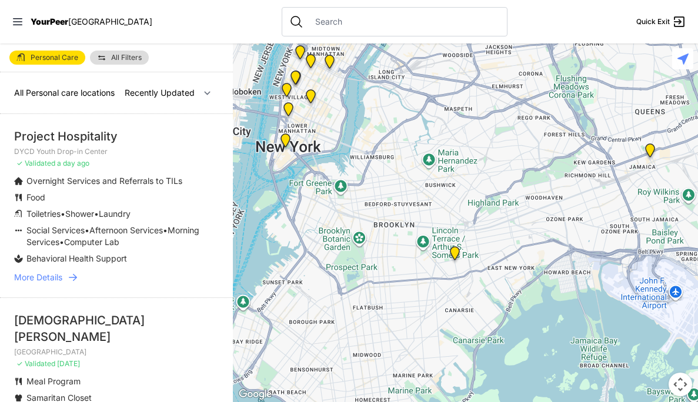
drag, startPoint x: 550, startPoint y: 289, endPoint x: 512, endPoint y: 217, distance: 81.3
click at [512, 217] on div at bounding box center [465, 223] width 465 height 359
click at [453, 250] on img "Brooklyn DYCD Youth Drop-in Center" at bounding box center [455, 255] width 15 height 19
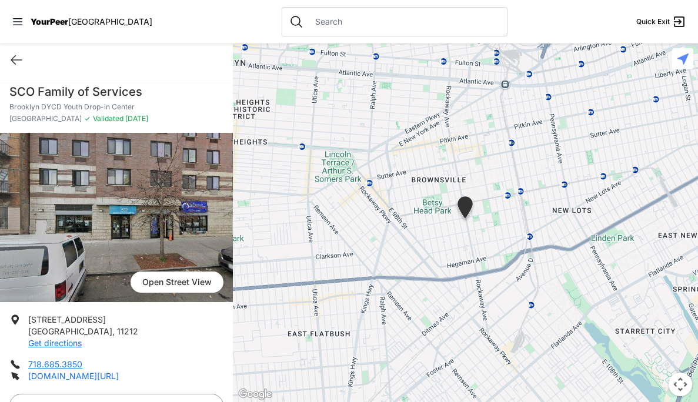
click at [116, 373] on link "[DOMAIN_NAME][URL]" at bounding box center [73, 376] width 91 height 10
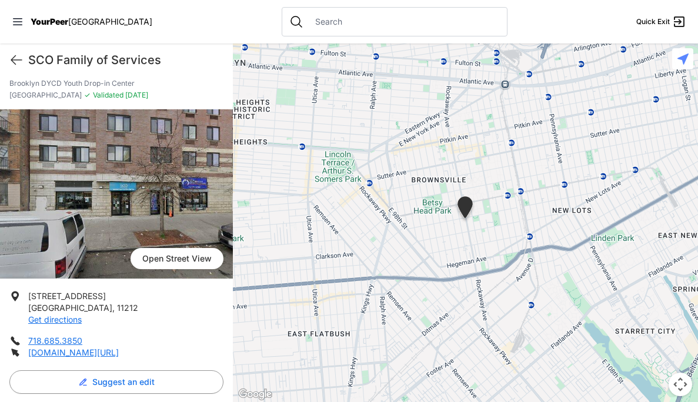
scroll to position [31, 0]
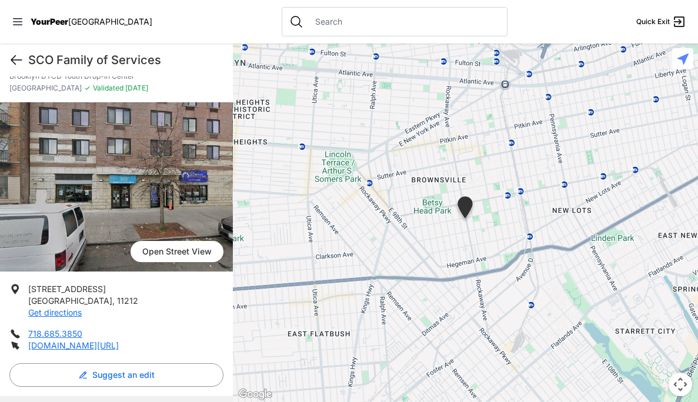
click at [21, 57] on icon at bounding box center [16, 60] width 14 height 14
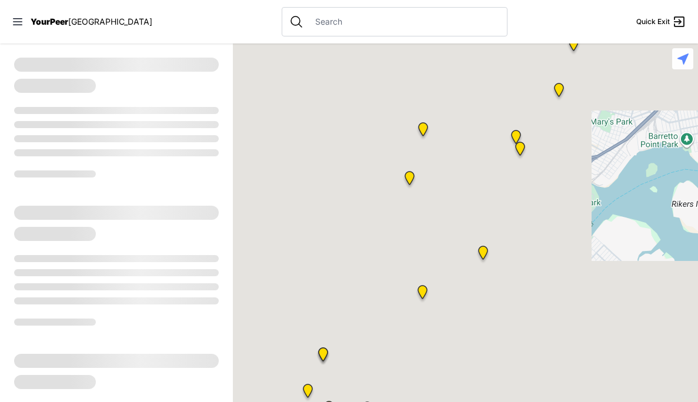
select select "recentlyUpdated"
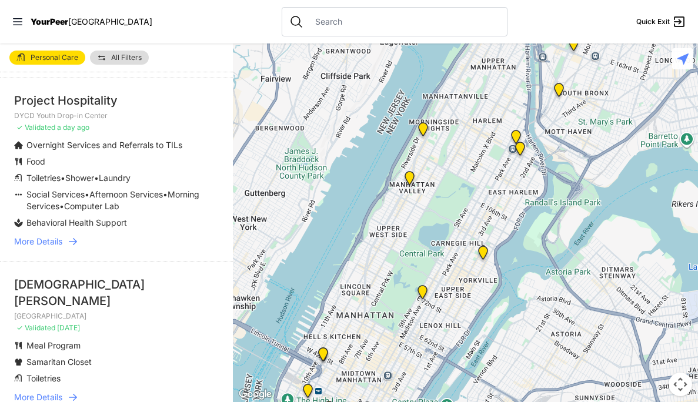
scroll to position [21, 0]
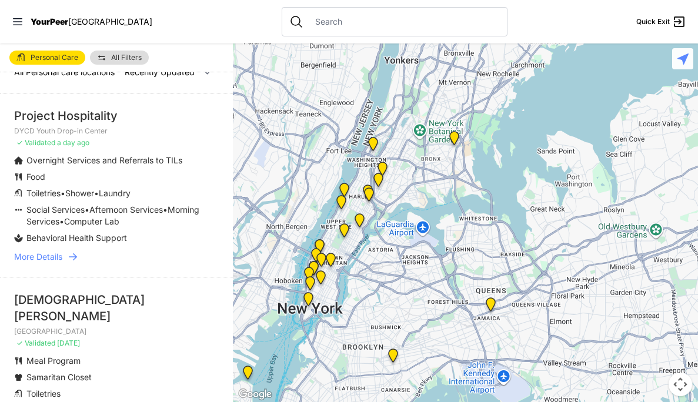
drag, startPoint x: 368, startPoint y: 338, endPoint x: 368, endPoint y: 274, distance: 64.1
click at [368, 274] on div at bounding box center [465, 223] width 465 height 359
